Goal: Information Seeking & Learning: Learn about a topic

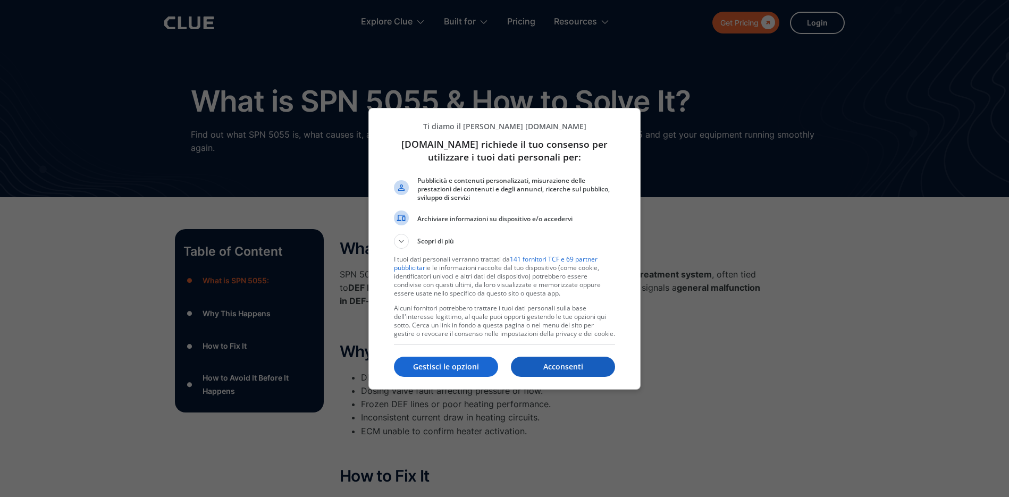
click at [548, 368] on p "Acconsenti" at bounding box center [563, 366] width 104 height 11
